Goal: Contribute content: Add original content to the website for others to see

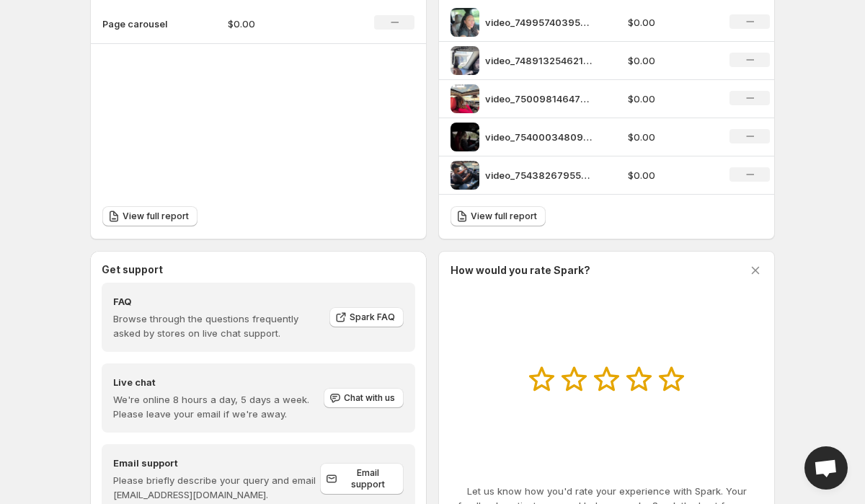
scroll to position [601, 0]
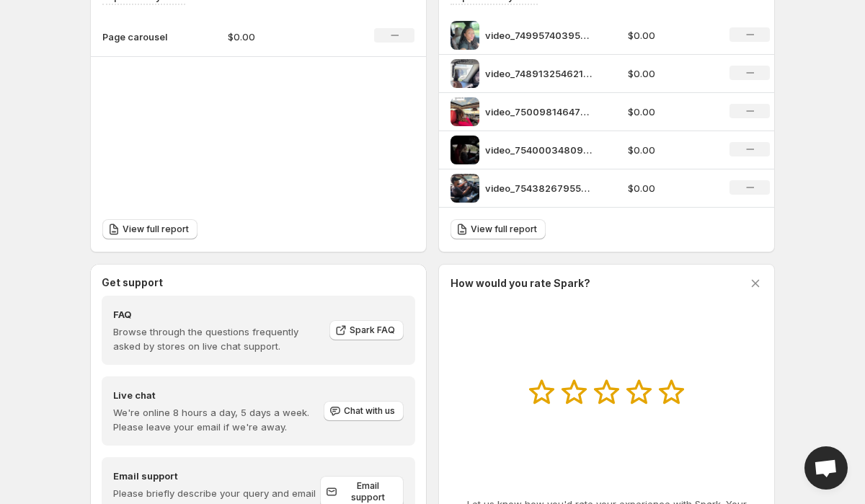
scroll to position [525, 0]
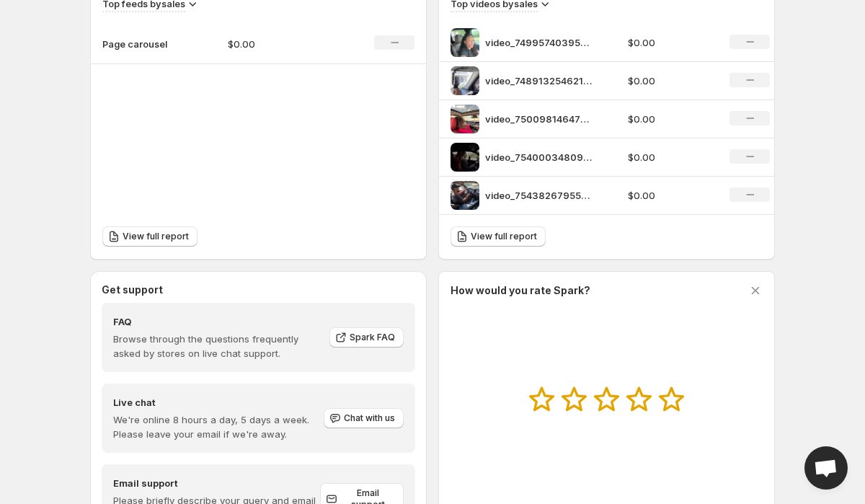
click at [172, 48] on p "Page carousel" at bounding box center [138, 44] width 72 height 14
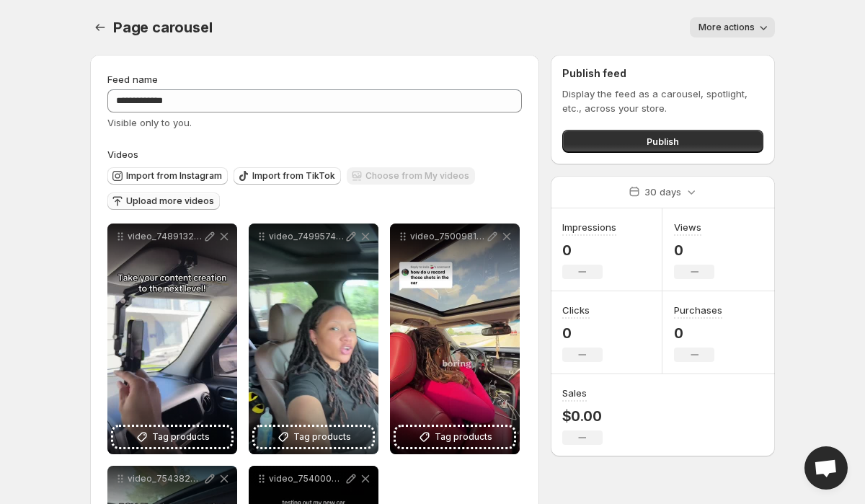
click at [166, 197] on span "Upload more videos" at bounding box center [170, 201] width 88 height 12
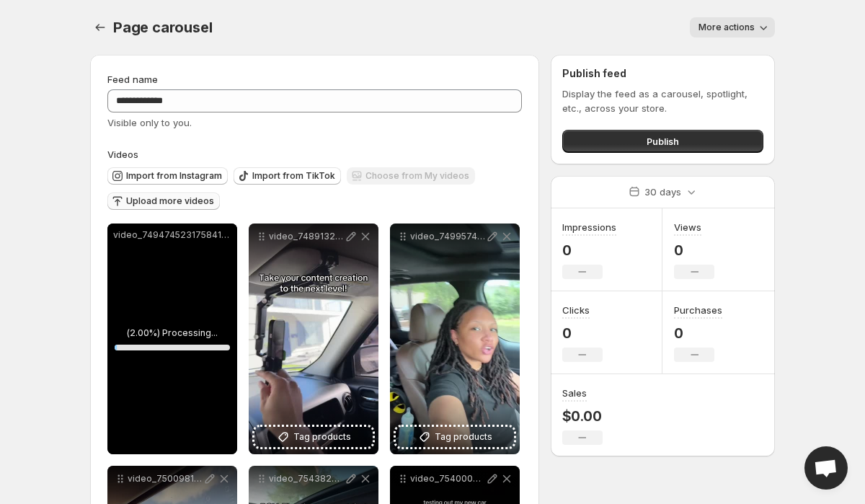
click at [172, 198] on span "Upload more videos" at bounding box center [170, 201] width 88 height 12
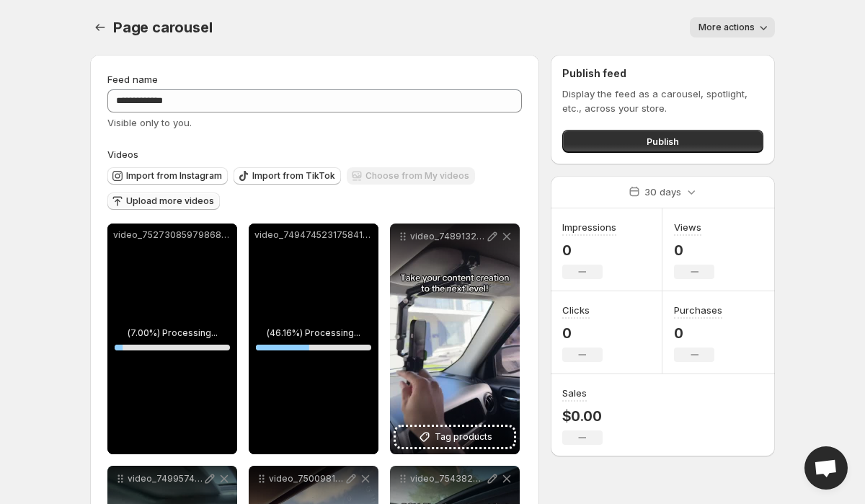
click at [158, 199] on span "Upload more videos" at bounding box center [170, 201] width 88 height 12
